Goal: Entertainment & Leisure: Consume media (video, audio)

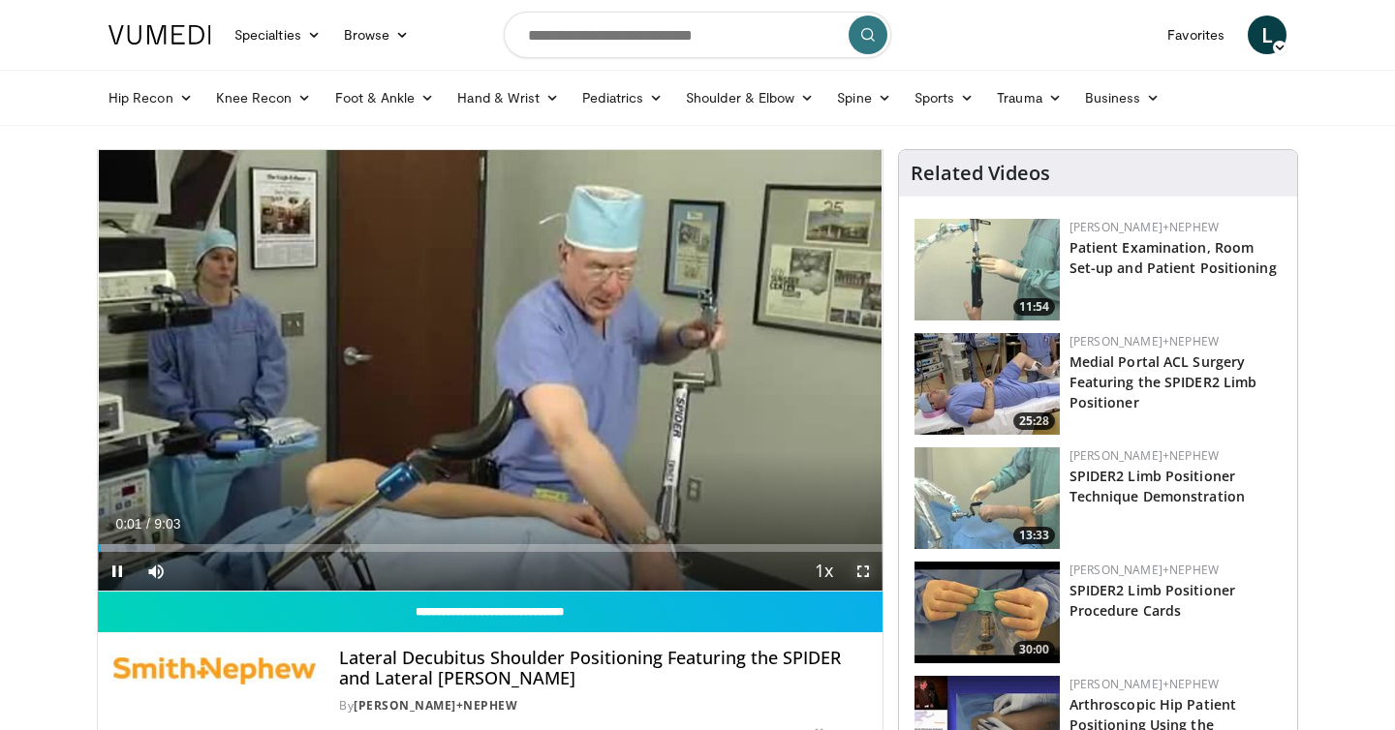
click at [861, 572] on span "Video Player" at bounding box center [863, 571] width 39 height 39
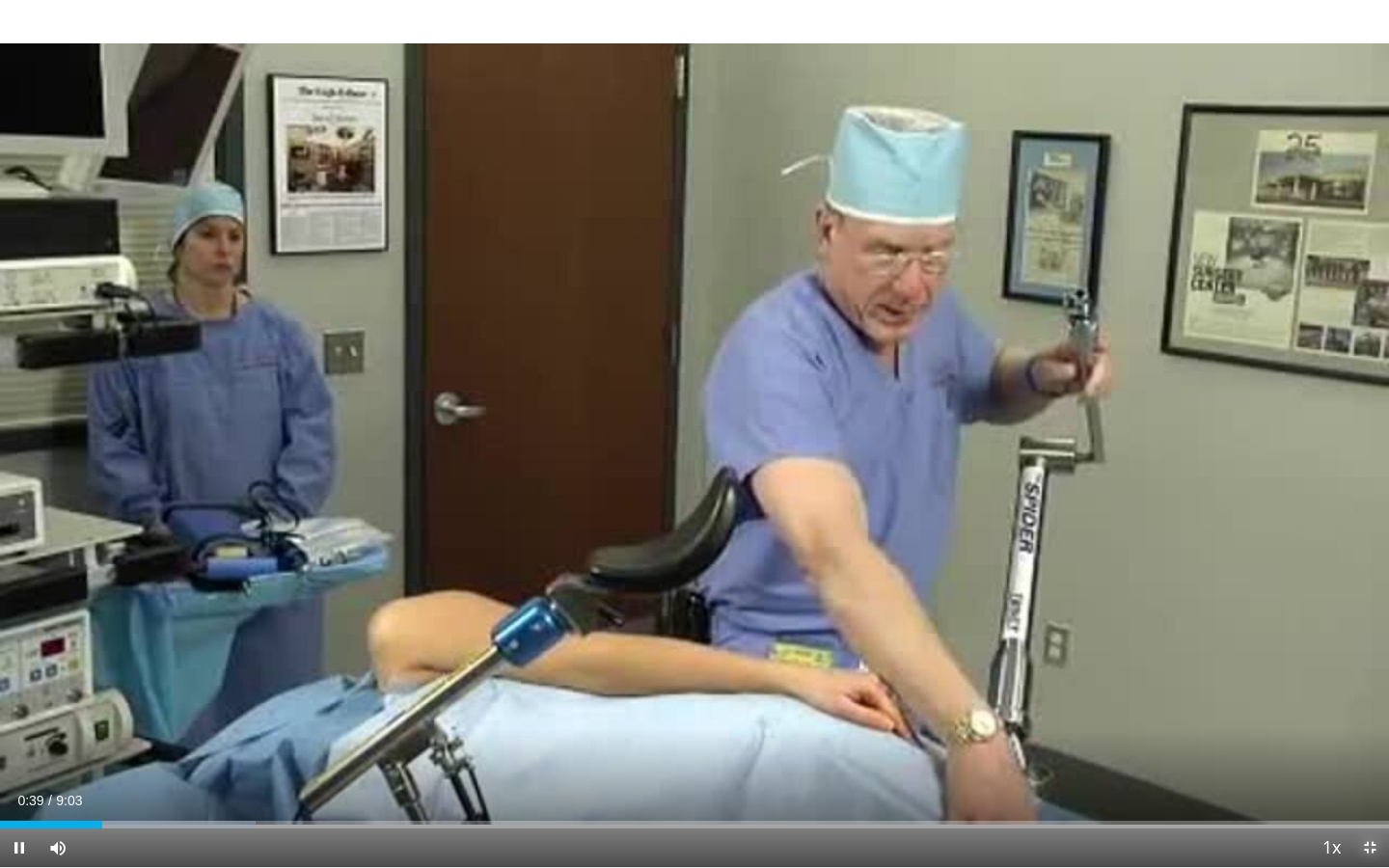
click at [1374, 726] on span "Video Player" at bounding box center [1369, 847] width 39 height 39
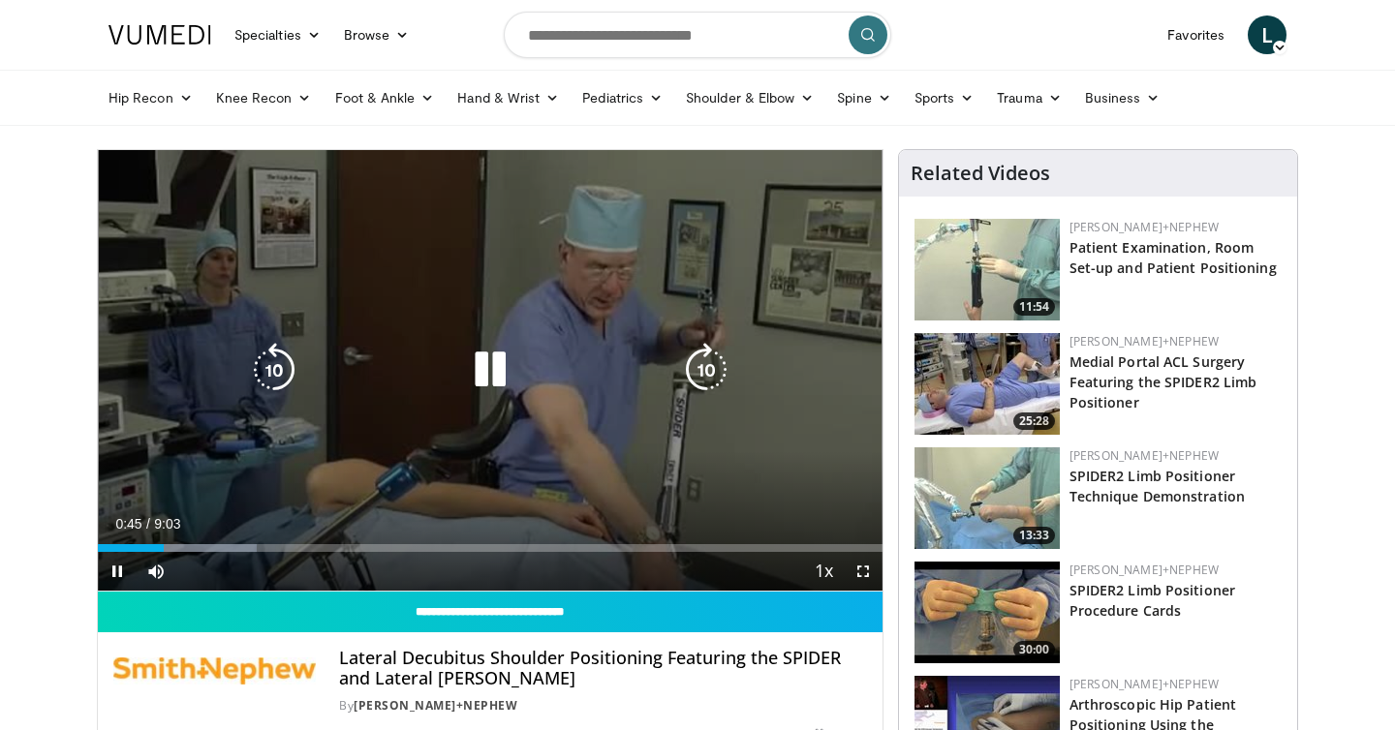
click at [503, 379] on icon "Video Player" at bounding box center [490, 370] width 54 height 54
click at [504, 378] on icon "Video Player" at bounding box center [490, 370] width 54 height 54
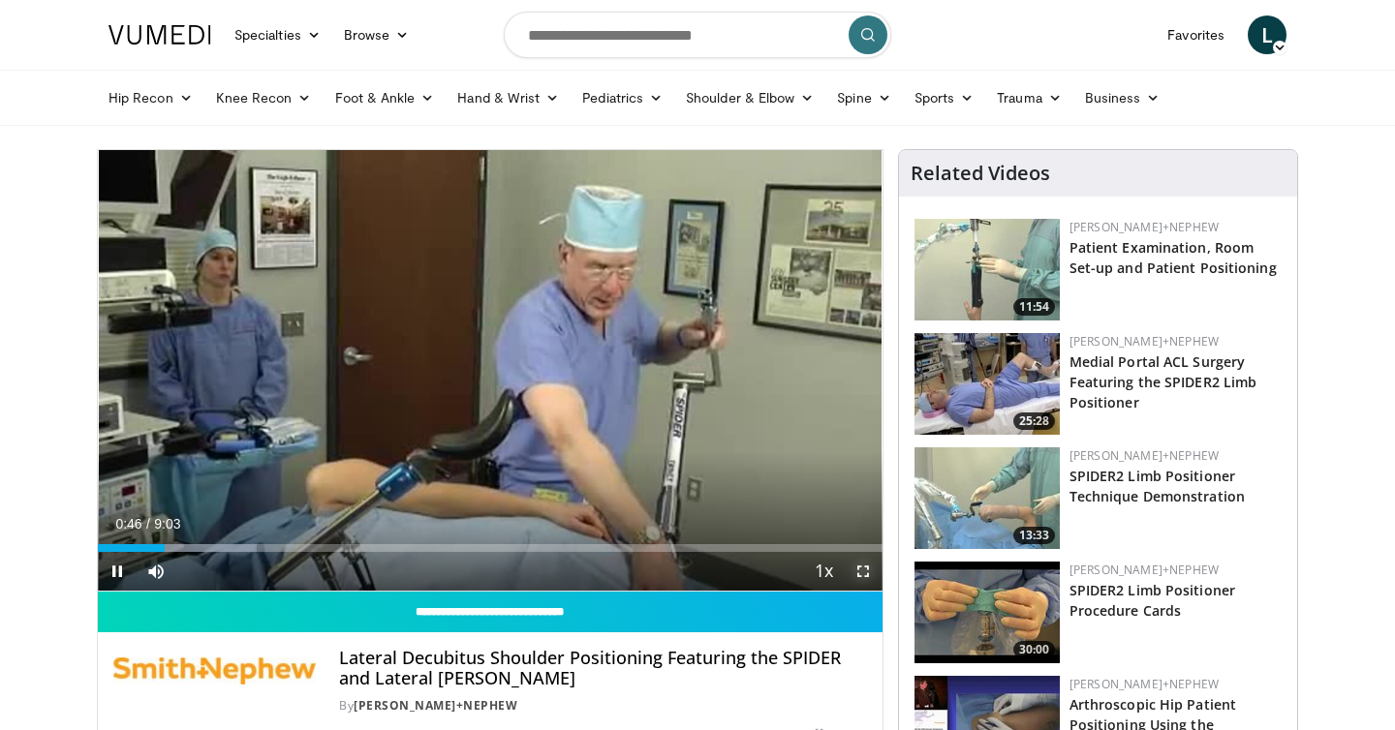
click at [871, 577] on span "Video Player" at bounding box center [863, 571] width 39 height 39
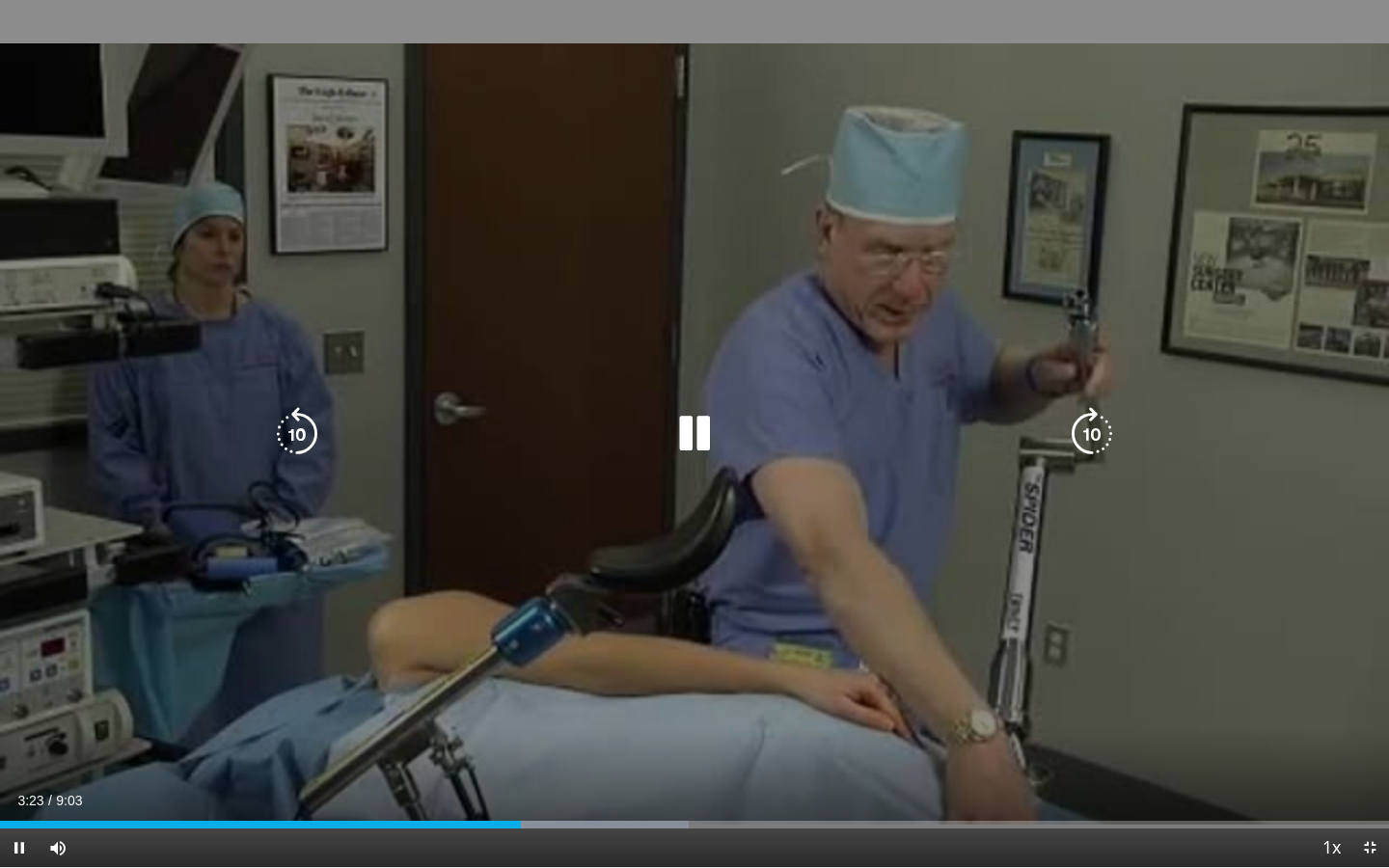
click at [688, 434] on icon "Video Player" at bounding box center [694, 434] width 54 height 54
click at [703, 448] on icon "Video Player" at bounding box center [694, 434] width 54 height 54
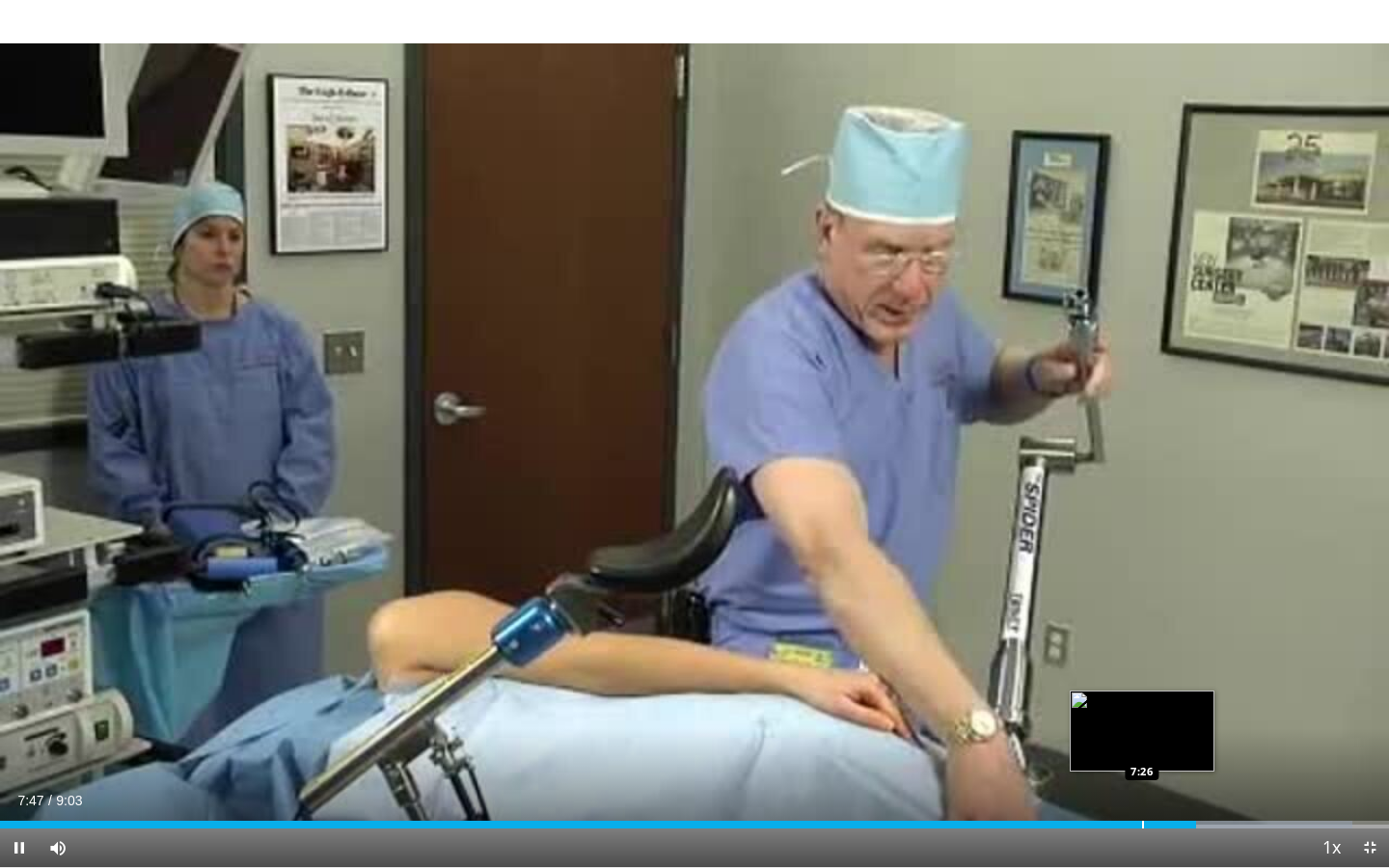
click at [1142, 726] on div "Progress Bar" at bounding box center [1143, 824] width 2 height 8
click at [1100, 726] on div "Current Time 7:27 / Duration 9:03 Pause Skip Backward Skip Forward Mute Loaded …" at bounding box center [694, 847] width 1389 height 39
click at [1112, 726] on div "Progress Bar" at bounding box center [1113, 824] width 2 height 8
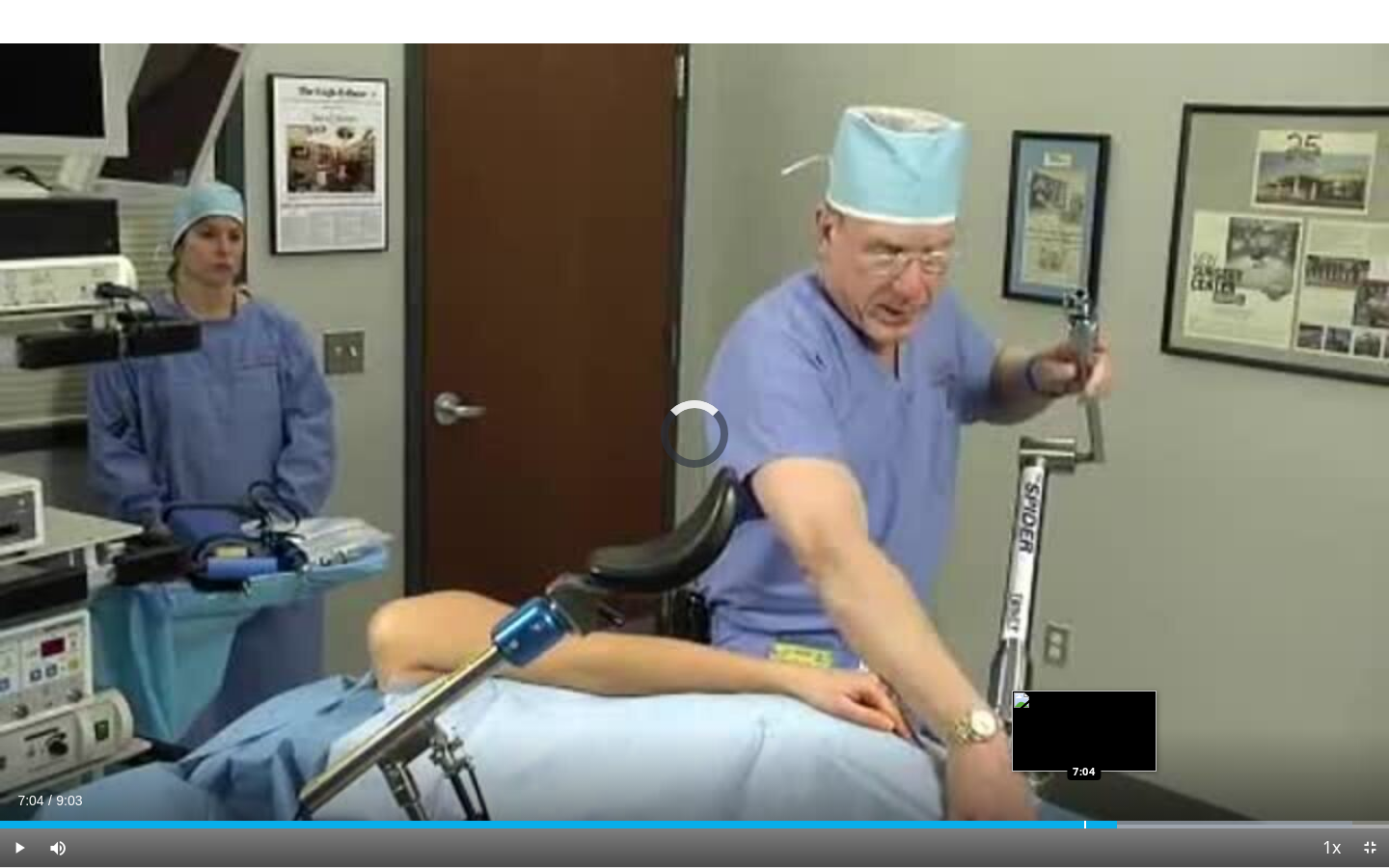
click at [1084, 726] on div "Progress Bar" at bounding box center [1085, 824] width 2 height 8
click at [1046, 726] on div "Progress Bar" at bounding box center [1047, 824] width 2 height 8
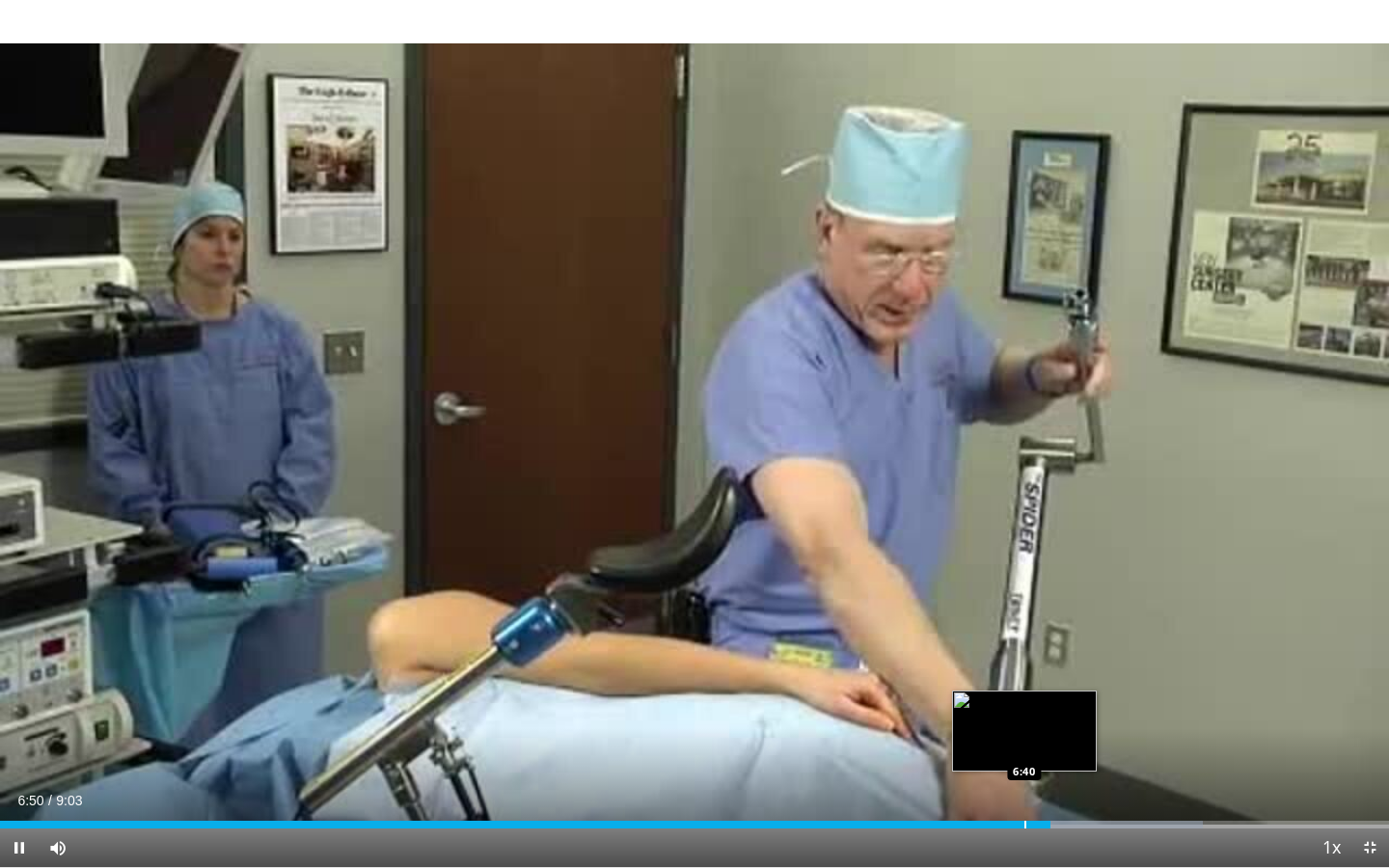
click at [1025, 726] on div "Progress Bar" at bounding box center [1026, 824] width 2 height 8
click at [986, 726] on div "Loaded : 88.20% 6:41 6:25" at bounding box center [694, 819] width 1389 height 18
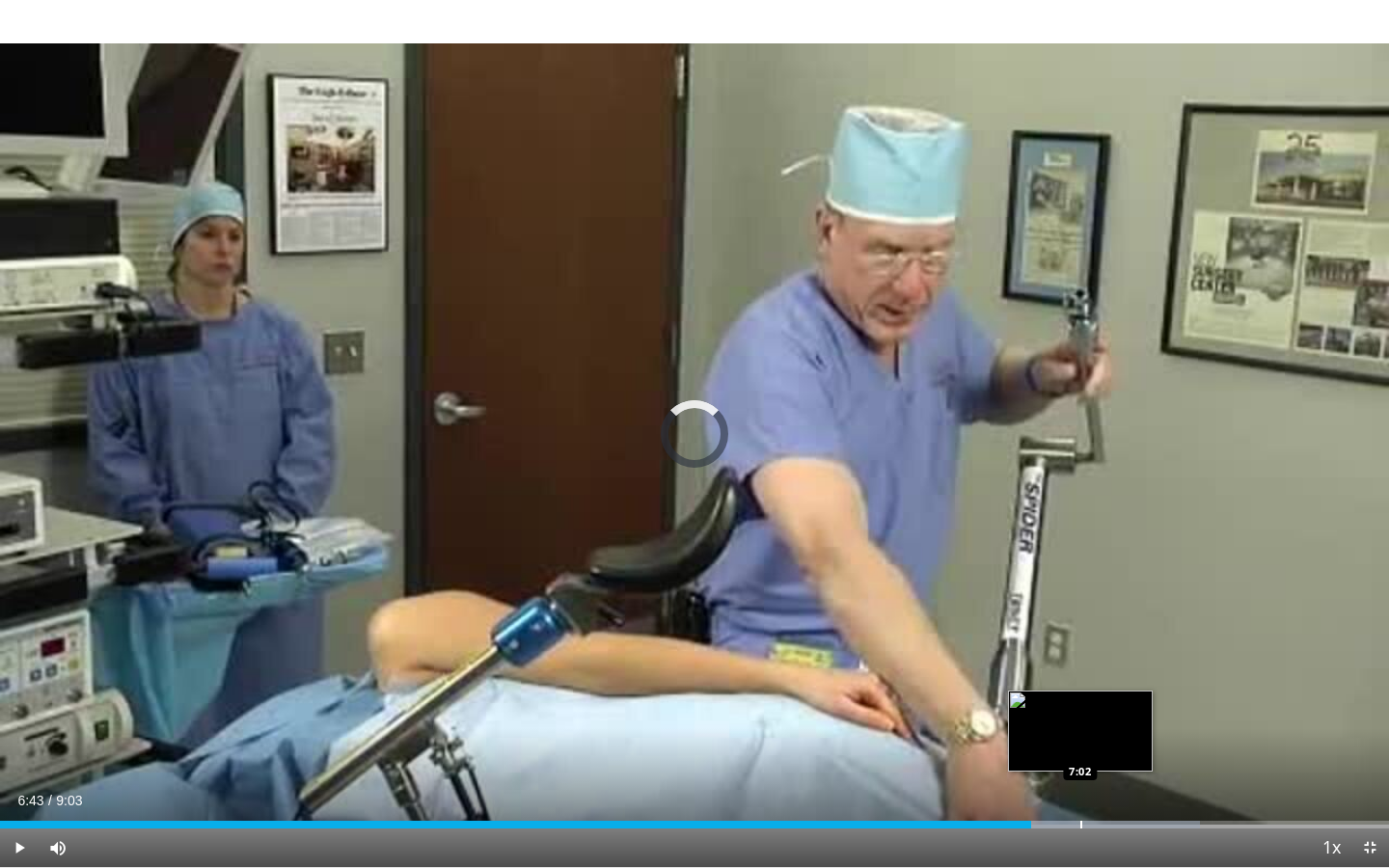
click at [1080, 726] on div "Progress Bar" at bounding box center [1081, 824] width 2 height 8
click at [1102, 726] on div "Progress Bar" at bounding box center [1101, 824] width 2 height 8
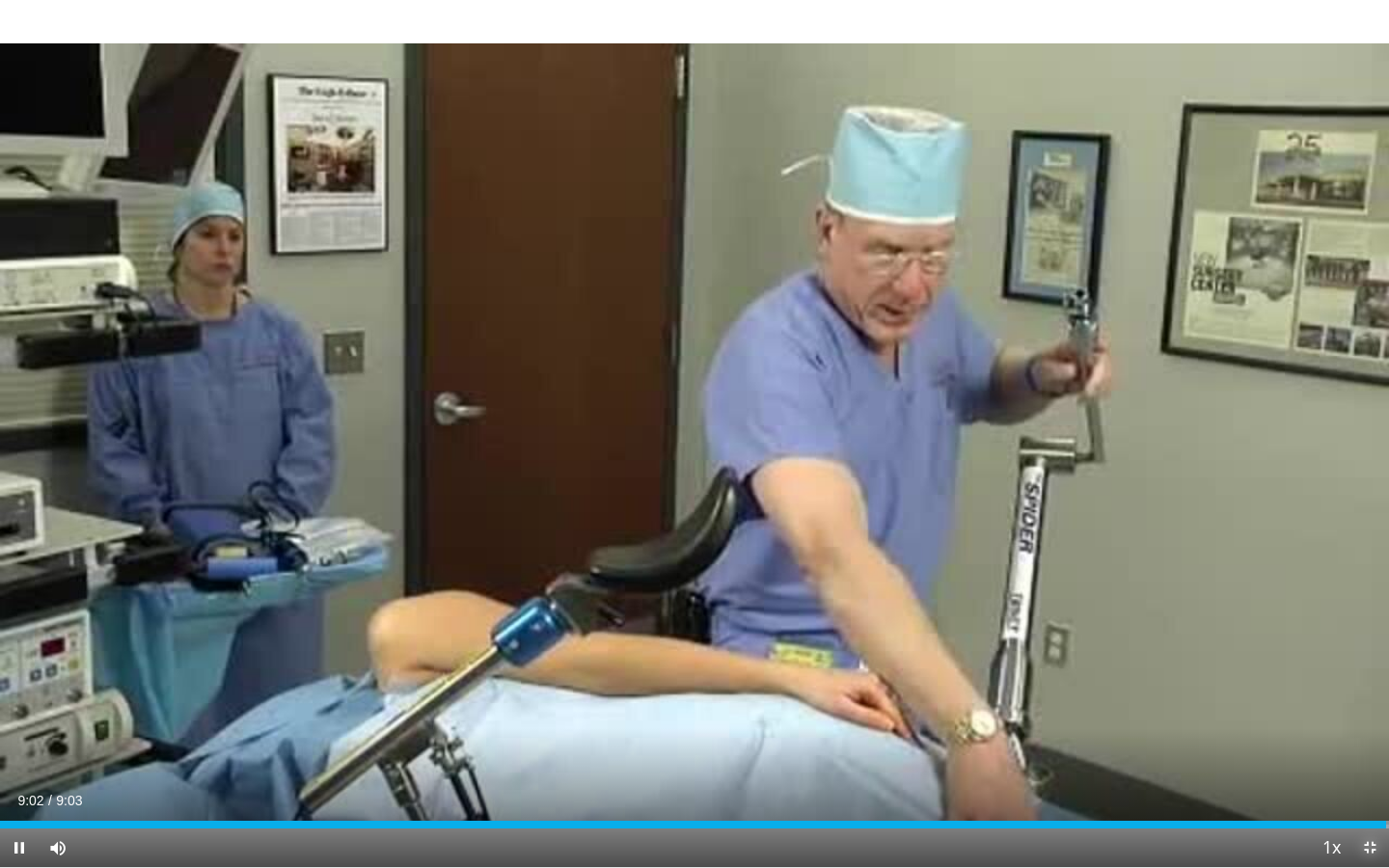
click at [1373, 726] on span "Video Player" at bounding box center [1369, 847] width 39 height 39
